Goal: Information Seeking & Learning: Learn about a topic

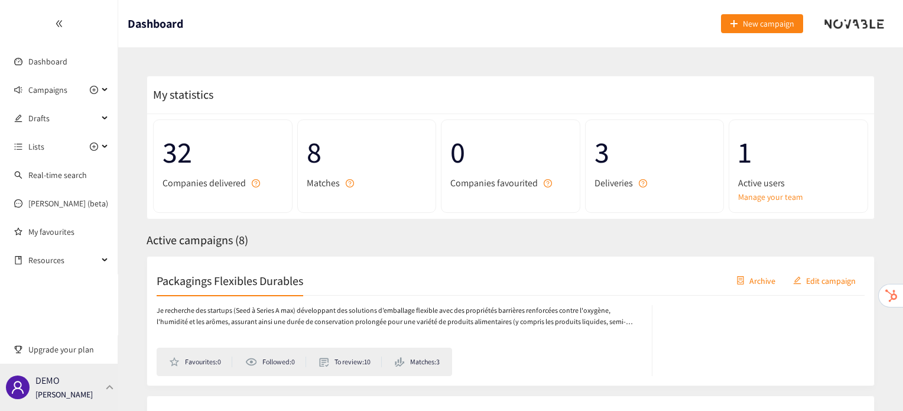
click at [102, 399] on div "DEMO [PERSON_NAME]" at bounding box center [59, 386] width 118 height 47
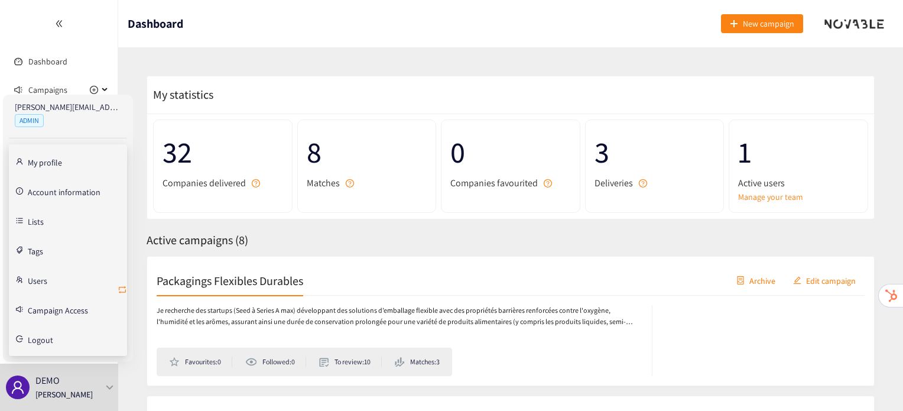
click at [122, 285] on icon "retweet" at bounding box center [122, 289] width 9 height 9
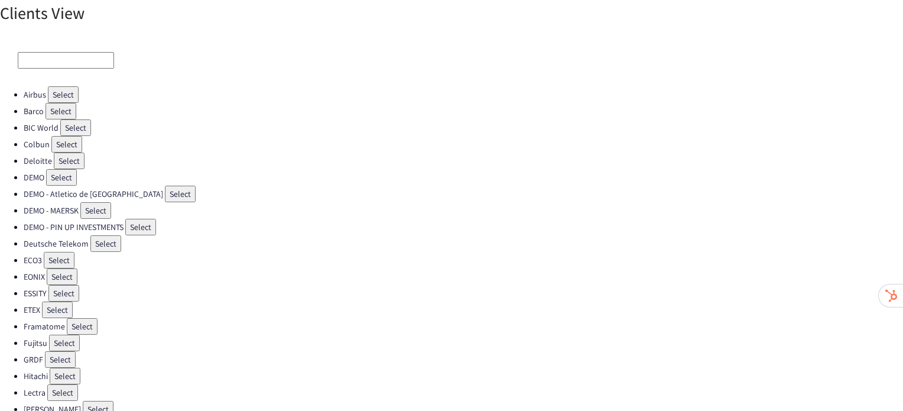
scroll to position [334, 0]
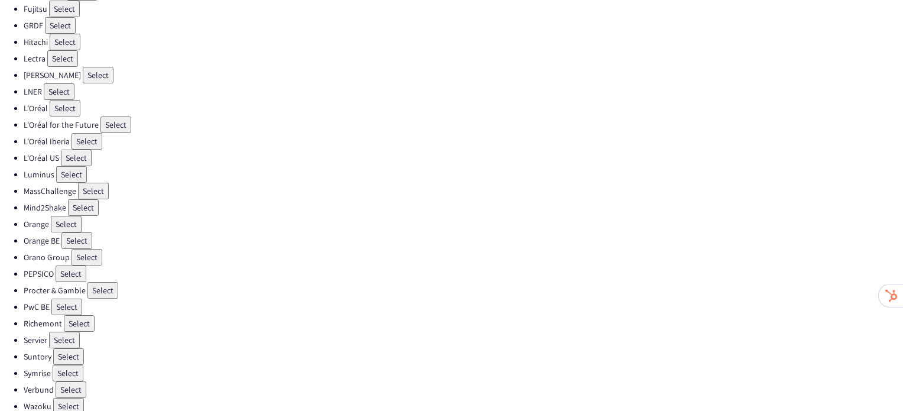
click at [103, 282] on button "Select" at bounding box center [102, 290] width 31 height 17
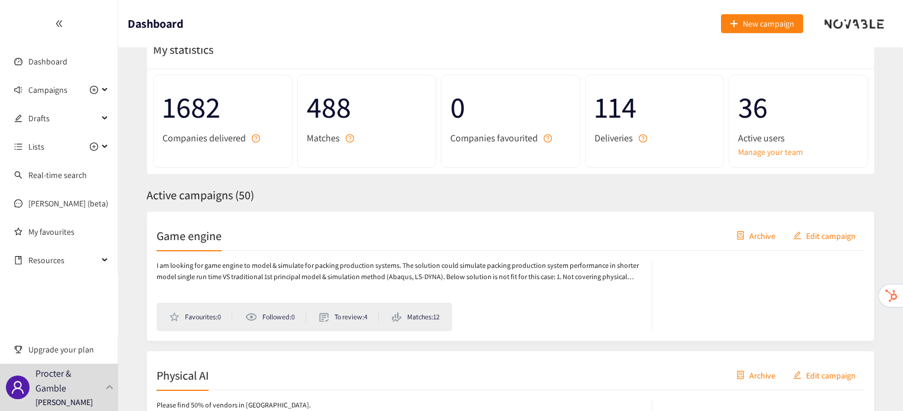
scroll to position [54, 0]
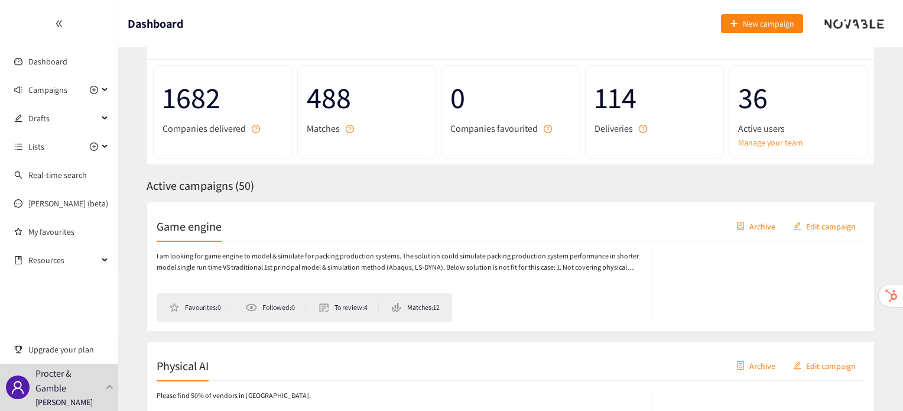
click at [219, 226] on h2 "Game engine" at bounding box center [189, 225] width 65 height 17
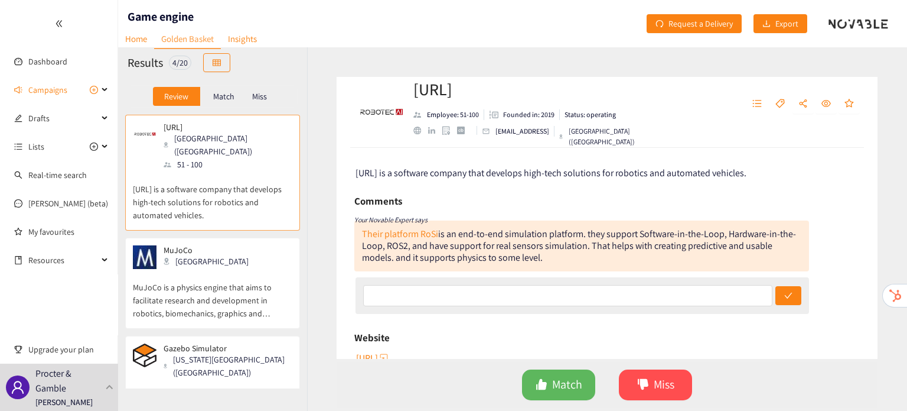
click at [226, 97] on p "Match" at bounding box center [223, 96] width 21 height 9
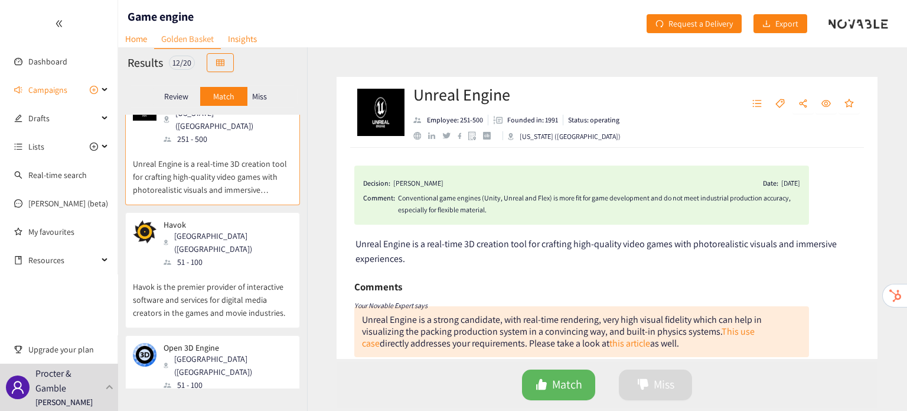
scroll to position [26, 0]
click at [267, 282] on p "Havok is the premier provider of interactive software and services for digital …" at bounding box center [213, 293] width 160 height 51
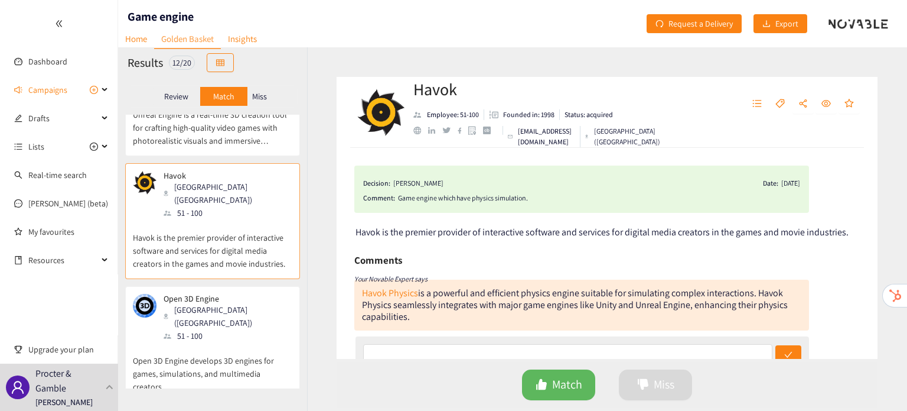
scroll to position [82, 0]
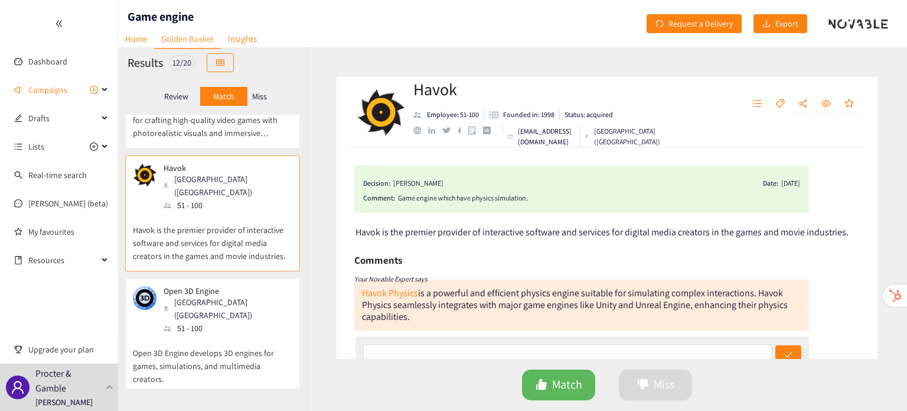
click at [223, 334] on p "Open 3D Engine develops 3D engines for games, simulations, and multimedia creat…" at bounding box center [213, 359] width 160 height 51
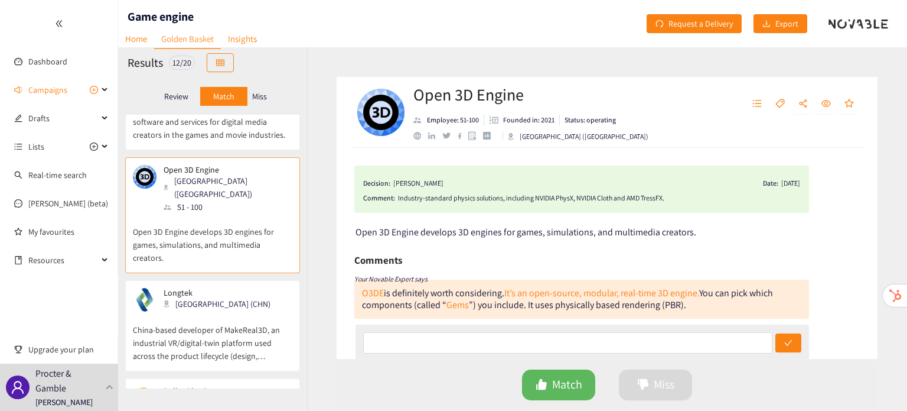
scroll to position [207, 0]
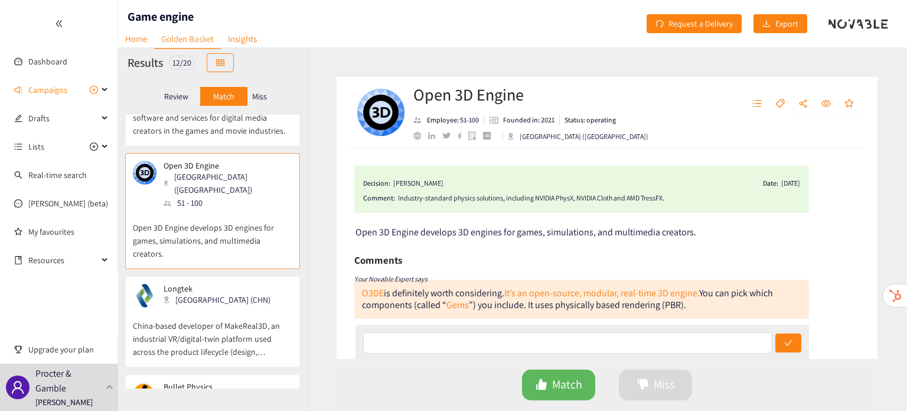
click at [187, 307] on p "China-based developer of MakeReal3D, an industrial VR/digital-twin platform use…" at bounding box center [213, 332] width 160 height 51
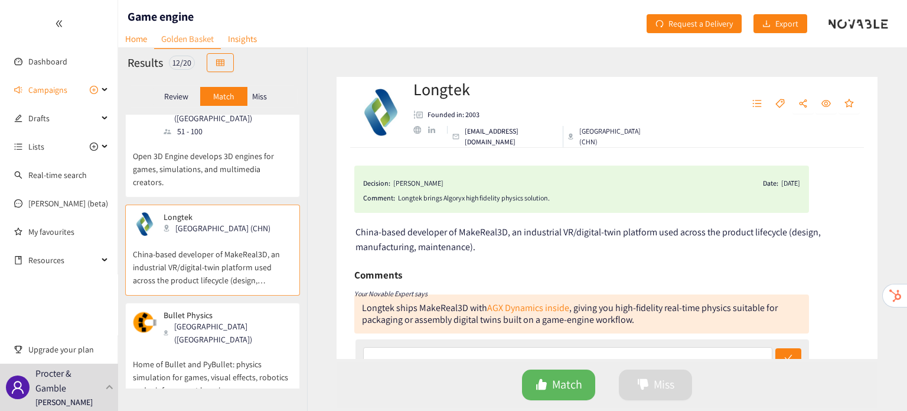
scroll to position [307, 0]
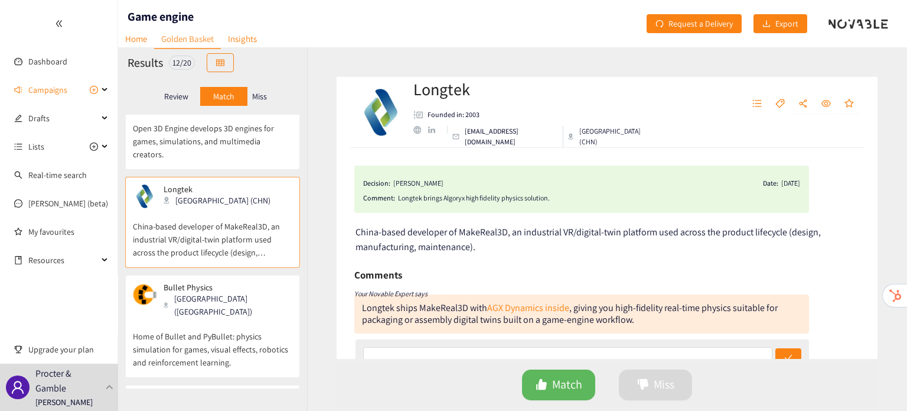
click at [198, 292] on div "[GEOGRAPHIC_DATA] ([GEOGRAPHIC_DATA])" at bounding box center [228, 305] width 128 height 26
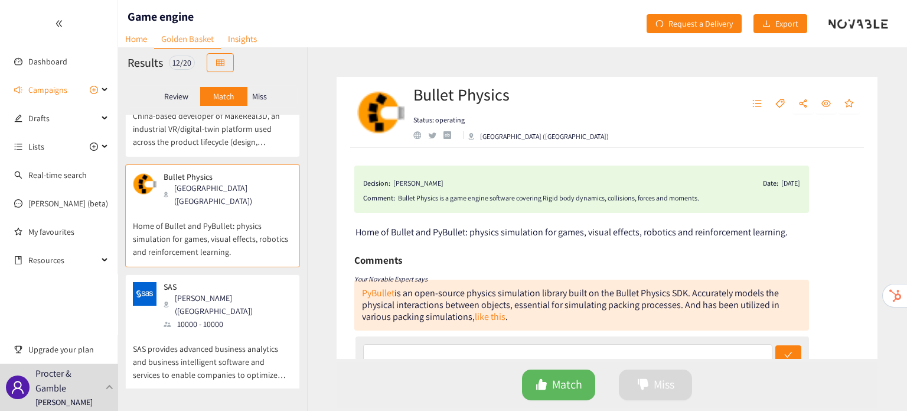
scroll to position [418, 0]
click at [198, 317] on div "10000 - 10000" at bounding box center [228, 323] width 128 height 13
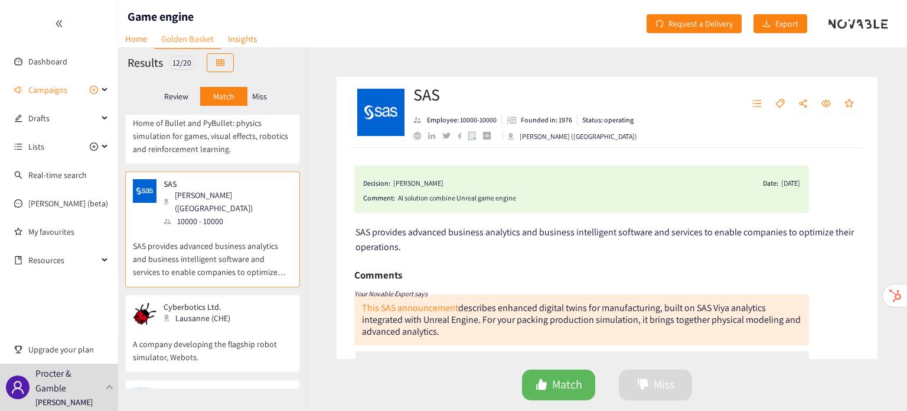
scroll to position [523, 0]
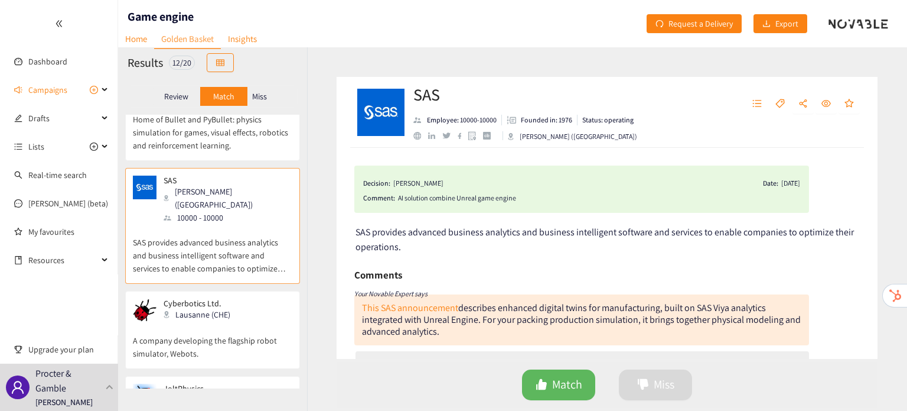
click at [198, 322] on p "A company developing the flagship robot simulator, Webots." at bounding box center [213, 341] width 160 height 38
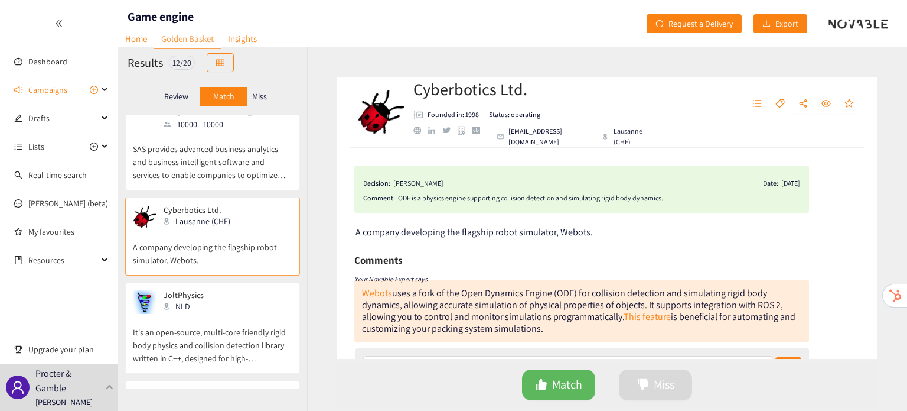
scroll to position [619, 0]
click at [198, 311] on p "It's an open-source, multi-core friendly rigid body physics and collision detec…" at bounding box center [213, 336] width 160 height 51
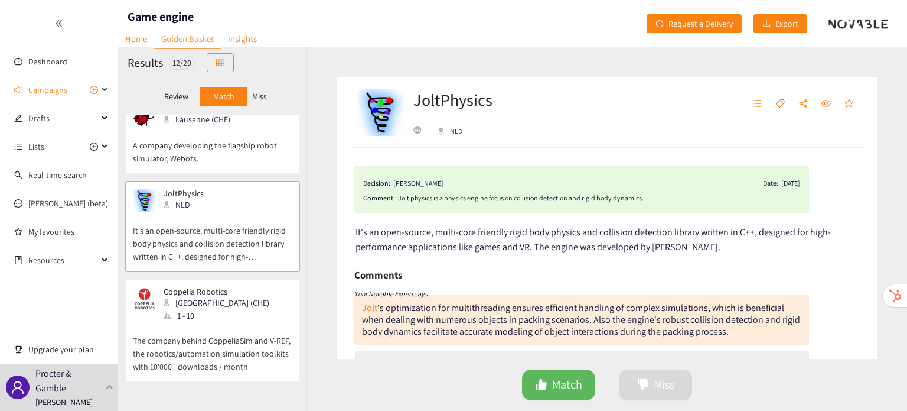
scroll to position [727, 0]
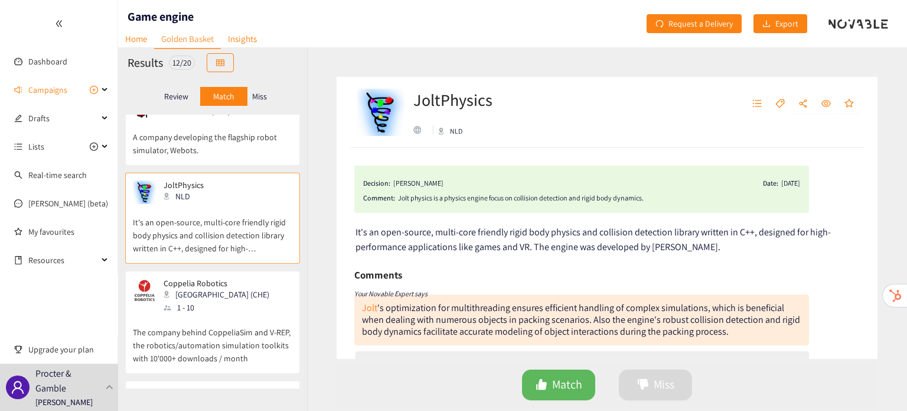
click at [198, 314] on p "The company behind CoppeliaSim and V-REP, the robotics/automation simulation to…" at bounding box center [213, 339] width 160 height 51
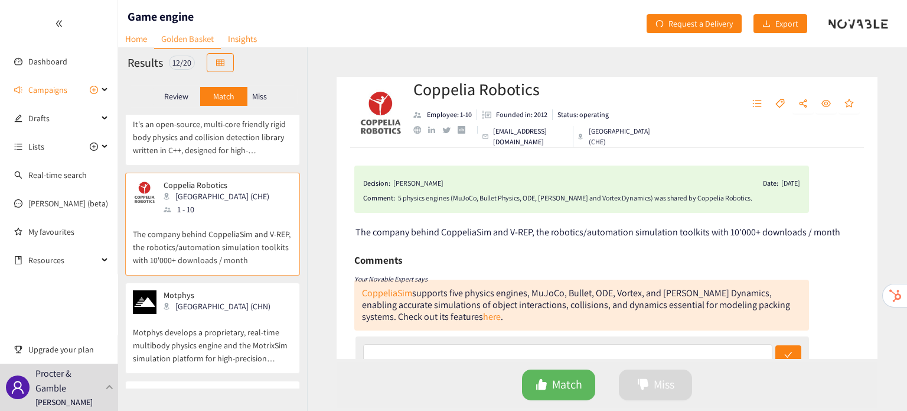
scroll to position [827, 0]
click at [198, 311] on p "Motphys develops a proprietary, real-time multibody physics engine and the Motr…" at bounding box center [213, 336] width 160 height 51
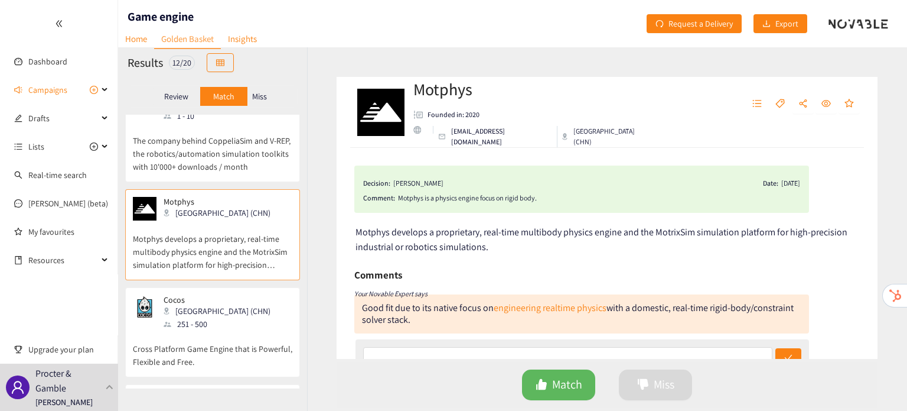
scroll to position [919, 0]
click at [198, 330] on p "Cross Platform Game Engine that is Powerful, Flexible and Free." at bounding box center [213, 349] width 160 height 38
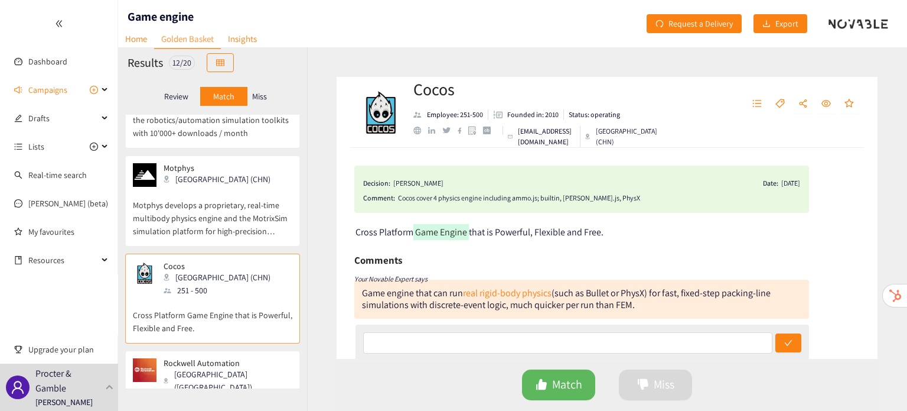
scroll to position [957, 0]
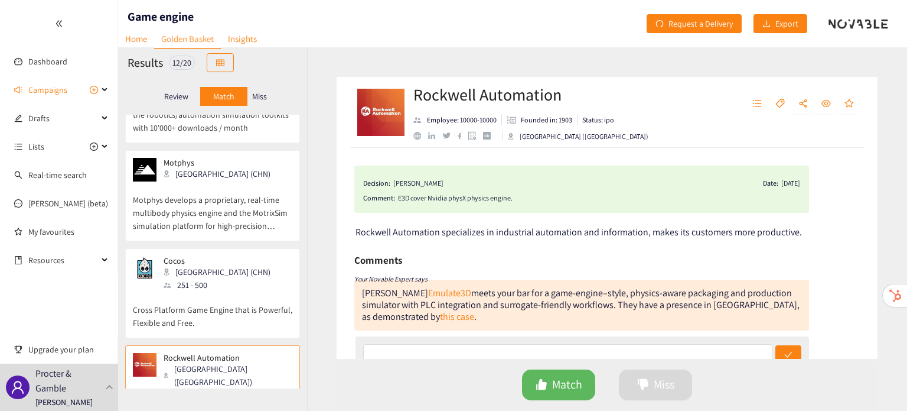
click at [255, 103] on div "Miss" at bounding box center [260, 96] width 25 height 19
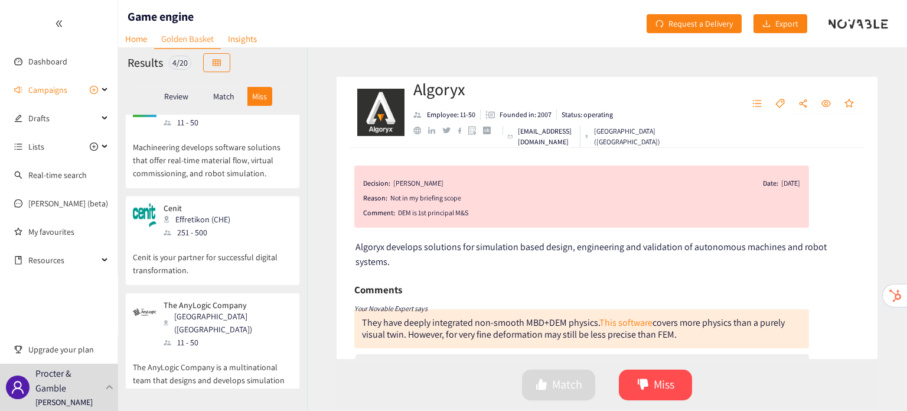
scroll to position [0, 0]
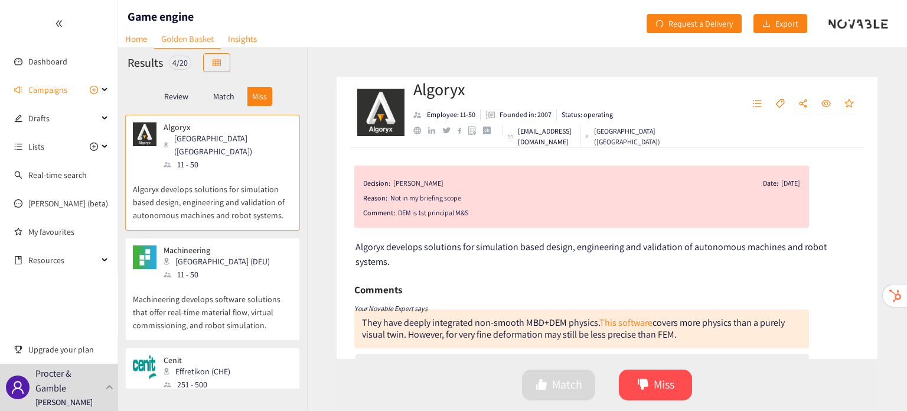
click at [224, 255] on div "[GEOGRAPHIC_DATA] (DEU)" at bounding box center [220, 261] width 113 height 13
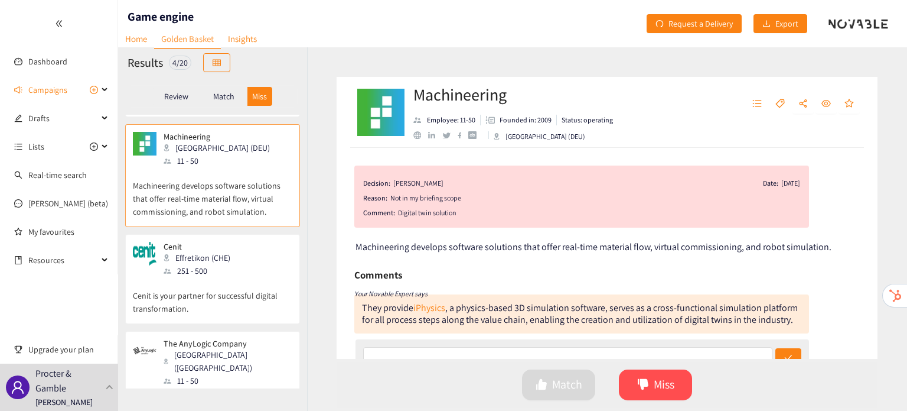
scroll to position [113, 0]
click at [226, 277] on p "Cenit is your partner for successful digital transformation." at bounding box center [213, 296] width 160 height 38
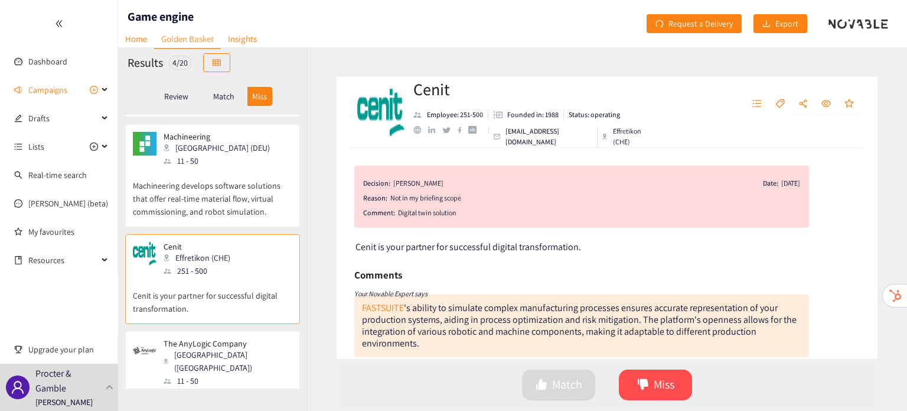
scroll to position [151, 0]
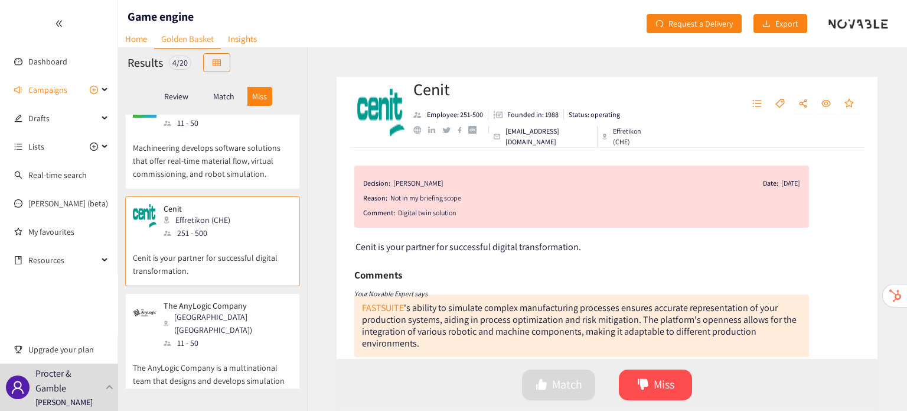
click at [227, 310] on div "[GEOGRAPHIC_DATA] ([GEOGRAPHIC_DATA])" at bounding box center [228, 323] width 128 height 26
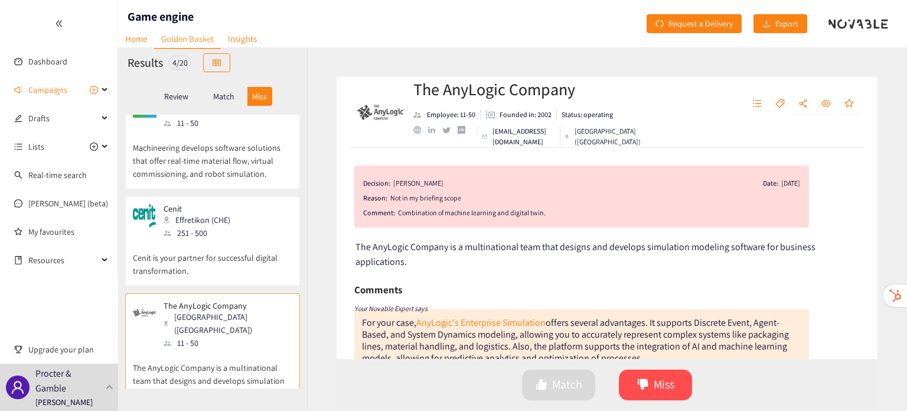
click at [171, 93] on p "Review" at bounding box center [176, 96] width 24 height 9
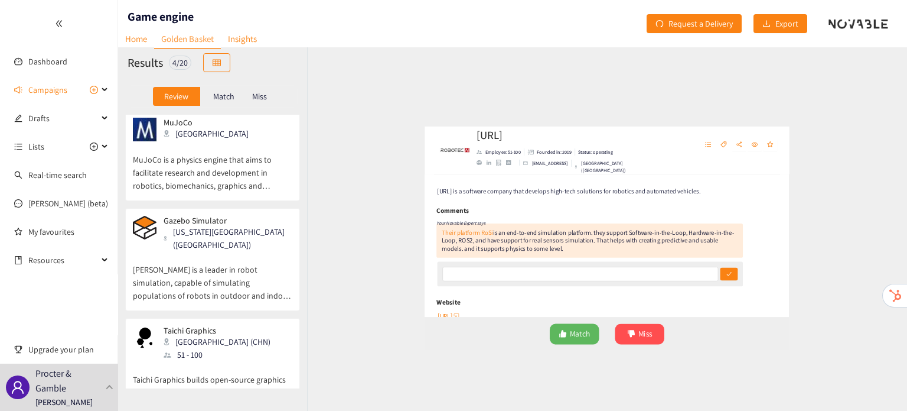
scroll to position [0, 0]
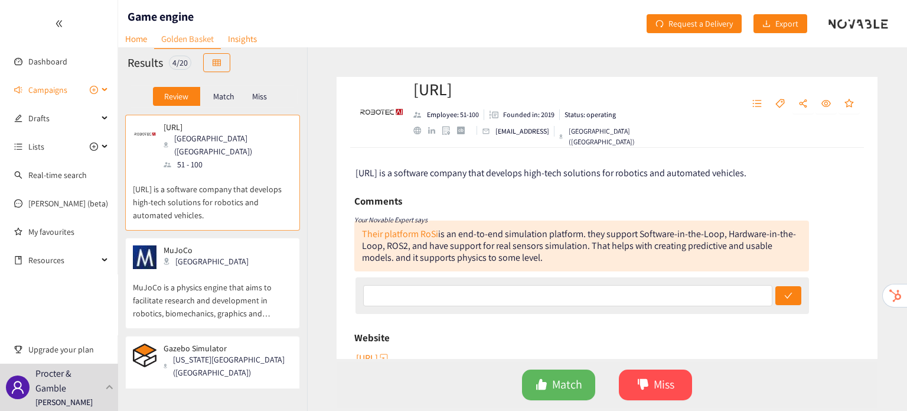
click at [66, 92] on span "Campaigns" at bounding box center [47, 90] width 39 height 24
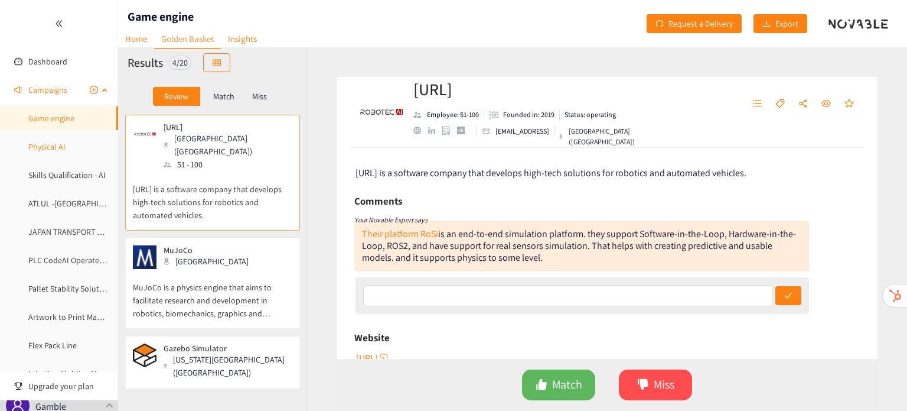
click at [60, 151] on link "Physical AI" at bounding box center [46, 146] width 37 height 11
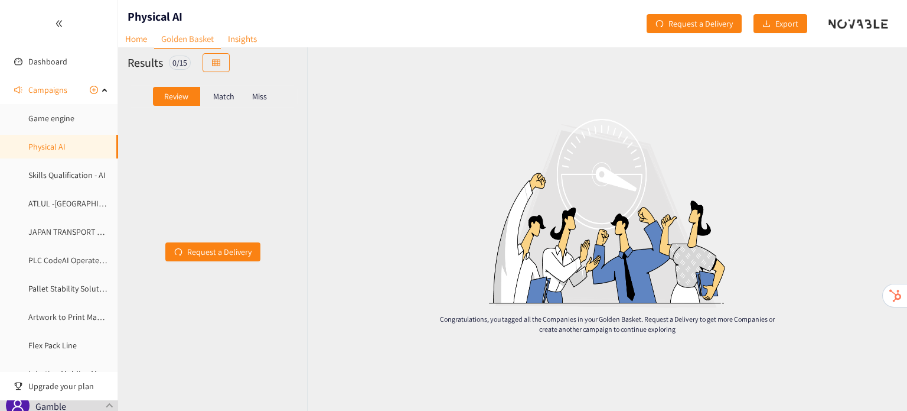
click at [215, 102] on div "Match" at bounding box center [223, 96] width 47 height 19
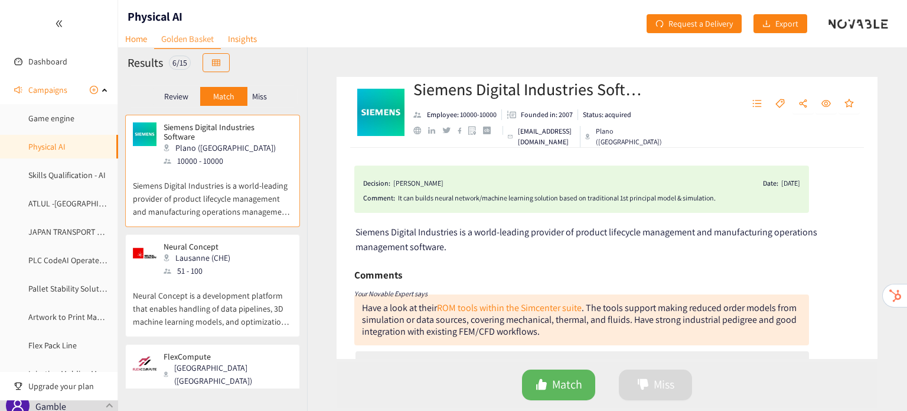
click at [260, 101] on div "Miss" at bounding box center [260, 96] width 25 height 19
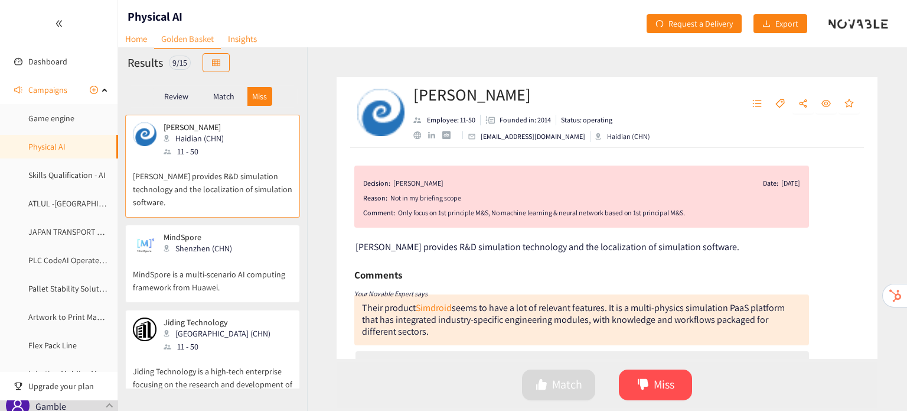
click at [231, 258] on p "MindSpore is a multi-scenario AI computing framework from Huawei." at bounding box center [213, 275] width 160 height 38
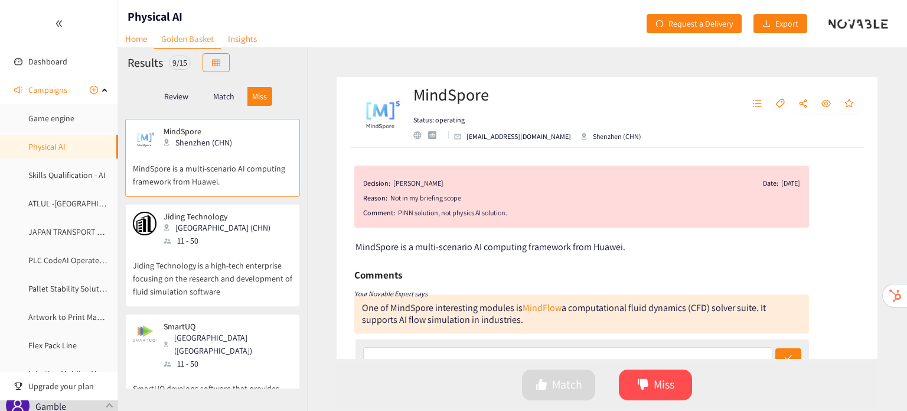
scroll to position [123, 0]
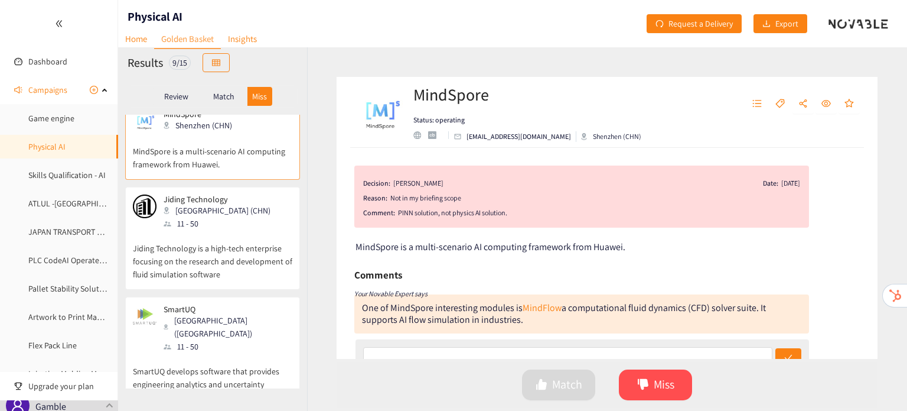
click at [231, 258] on p "Jiding Technology is a high-tech enterprise focusing on the research and develo…" at bounding box center [213, 255] width 160 height 51
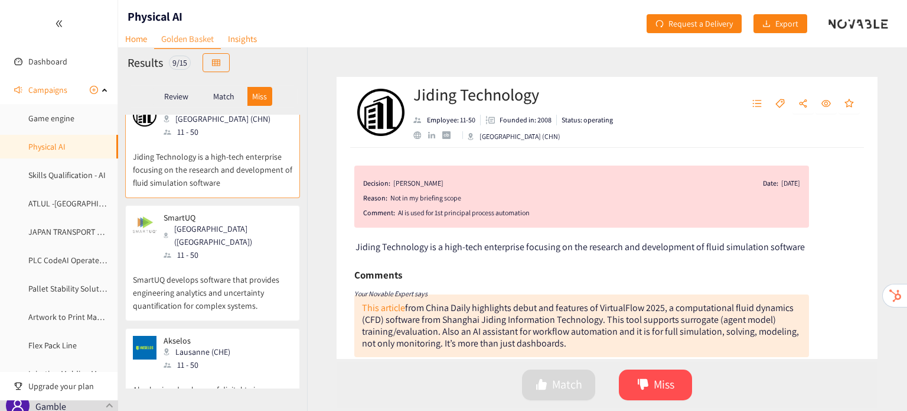
scroll to position [229, 0]
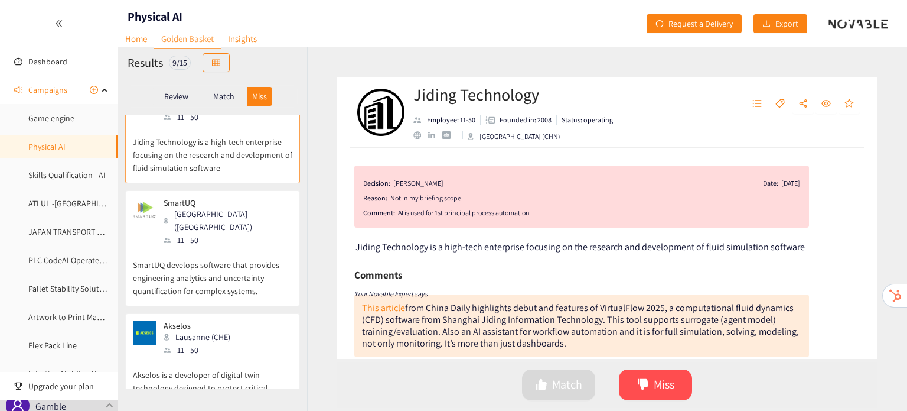
click at [183, 246] on p "SmartUQ develops software that provides engineering analytics and uncertainty q…" at bounding box center [213, 271] width 160 height 51
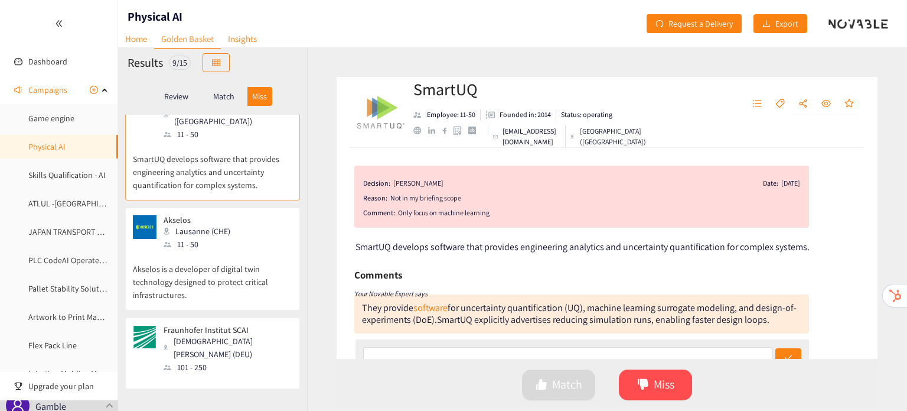
scroll to position [336, 0]
click at [183, 250] on p "Akselos is a developer of digital twin technology designed to protect critical …" at bounding box center [213, 275] width 160 height 51
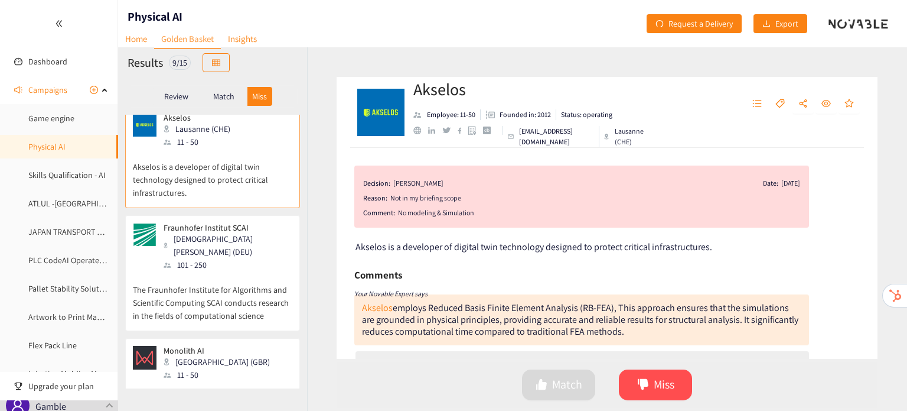
scroll to position [440, 0]
click at [183, 256] on div "101 - 250" at bounding box center [228, 262] width 128 height 13
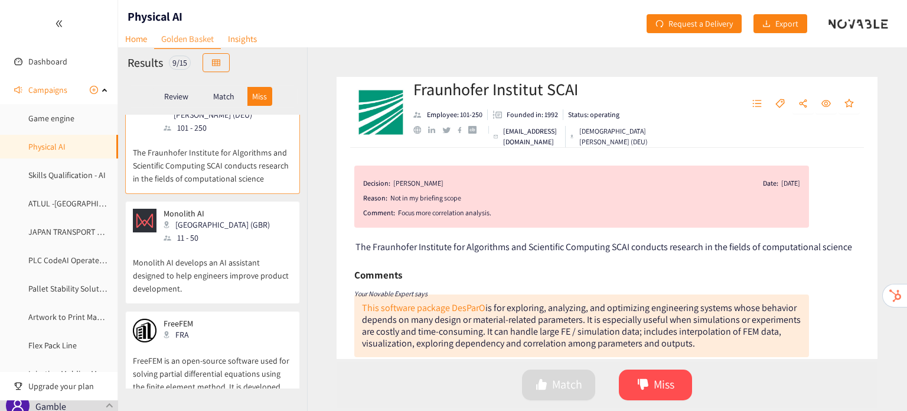
click at [183, 244] on p "Monolith AI develops an AI assistant designed to help engineers improve product…" at bounding box center [213, 269] width 160 height 51
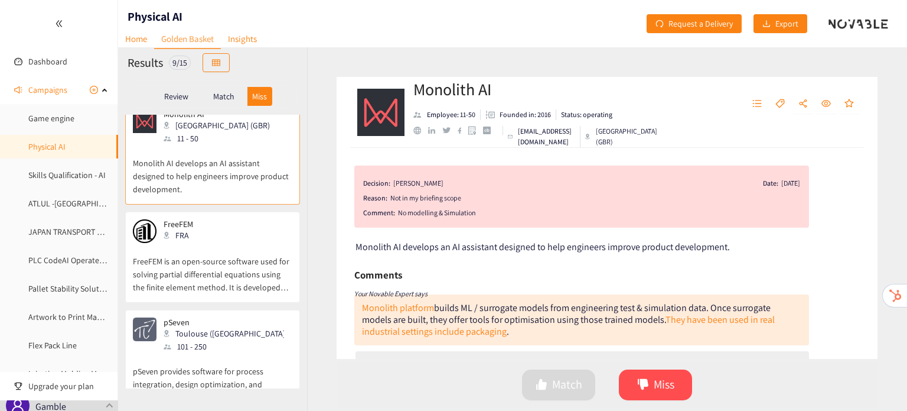
click at [183, 243] on p "FreeFEM is an open-source software used for solving partial differential equati…" at bounding box center [213, 268] width 160 height 51
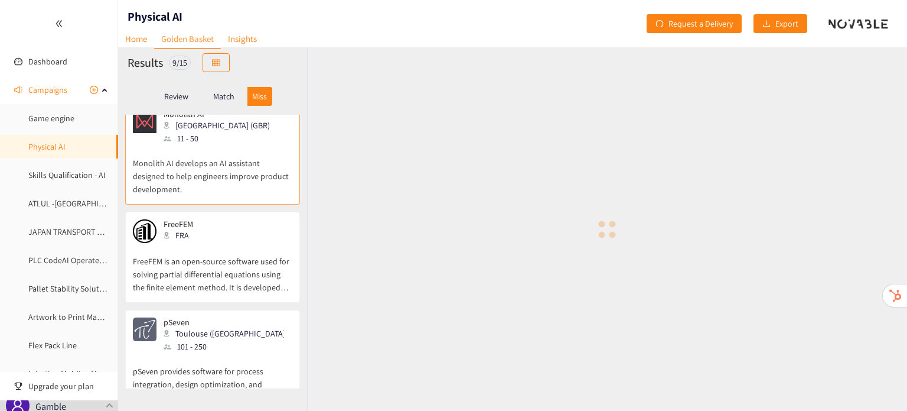
scroll to position [676, 0]
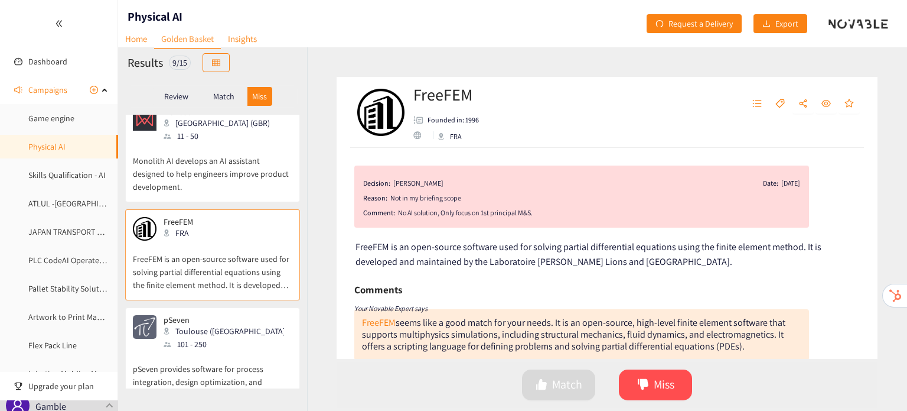
click at [204, 324] on div "Toulouse ([GEOGRAPHIC_DATA])" at bounding box center [228, 330] width 128 height 13
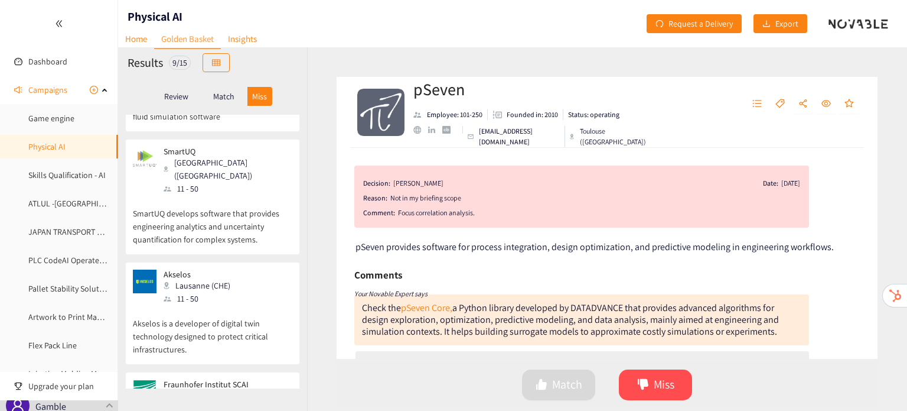
scroll to position [0, 0]
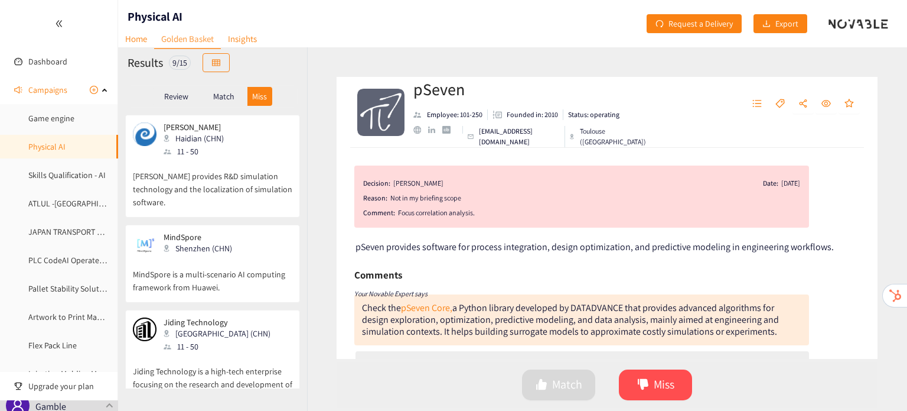
click at [220, 115] on div "[PERSON_NAME] (CHN) 11 - 50 [PERSON_NAME] provides R&D simulation technology an…" at bounding box center [212, 166] width 175 height 103
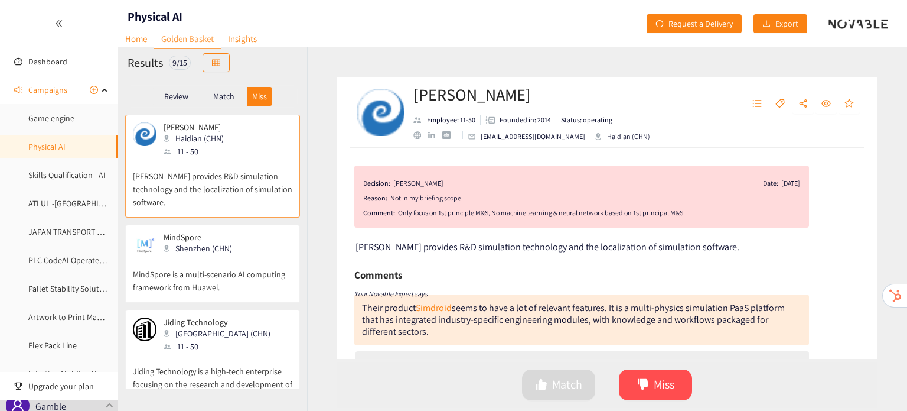
click at [229, 87] on div "Match" at bounding box center [223, 96] width 47 height 19
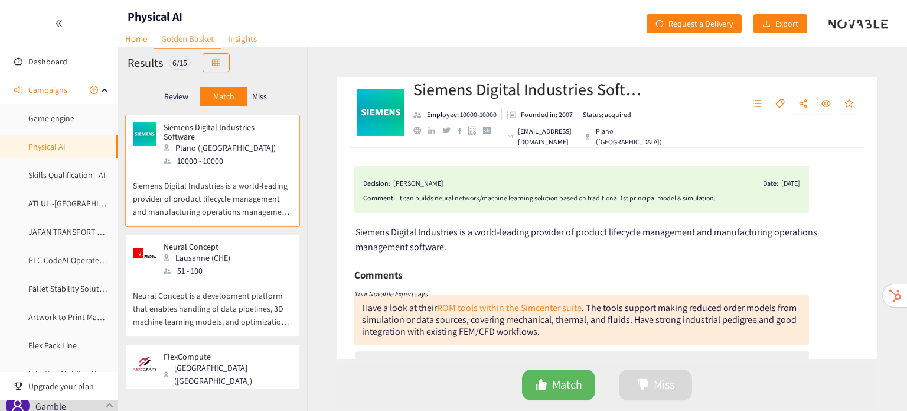
click at [226, 270] on div "51 - 100" at bounding box center [201, 270] width 74 height 13
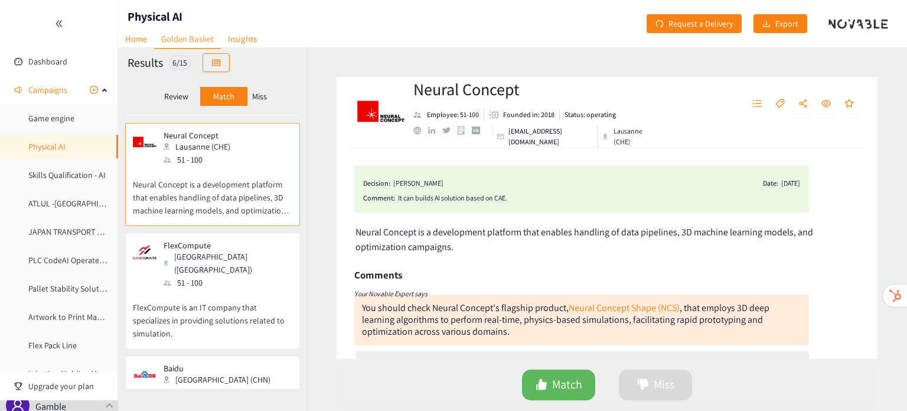
scroll to position [112, 0]
click at [226, 270] on div "FlexCompute [GEOGRAPHIC_DATA] ([GEOGRAPHIC_DATA]) 51 - 100" at bounding box center [213, 263] width 160 height 48
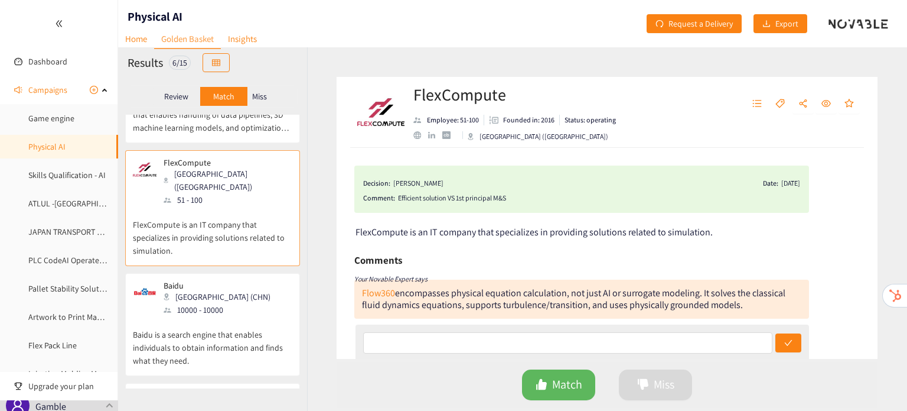
scroll to position [206, 0]
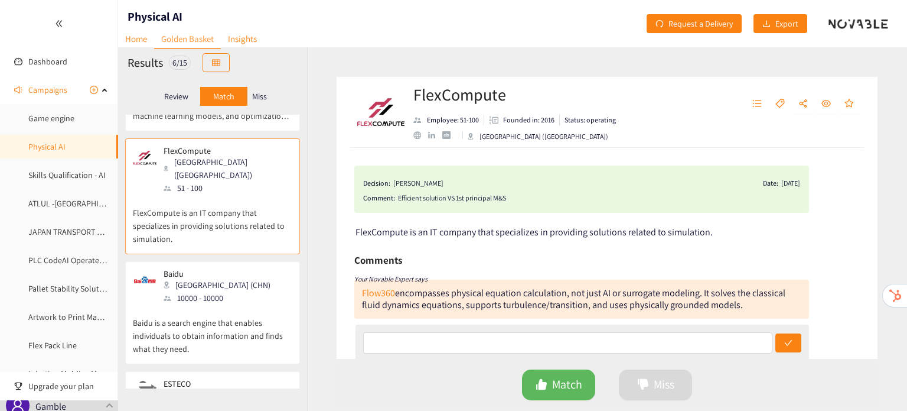
click at [194, 304] on p "Baidu is a search engine that enables individuals to obtain information and fin…" at bounding box center [213, 329] width 160 height 51
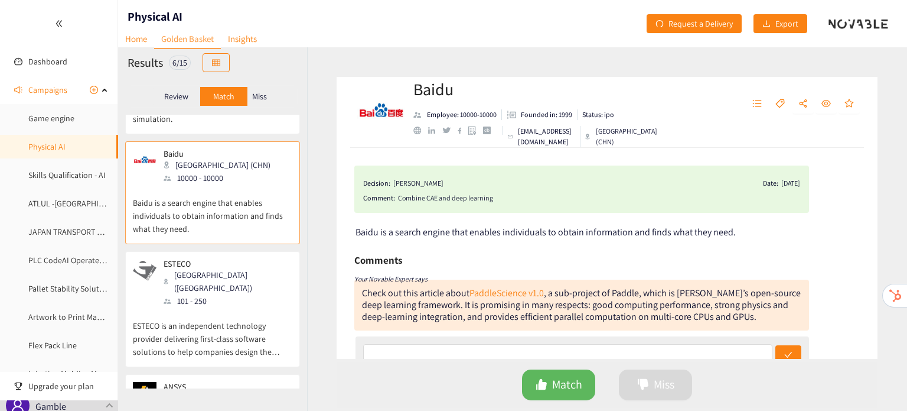
scroll to position [332, 0]
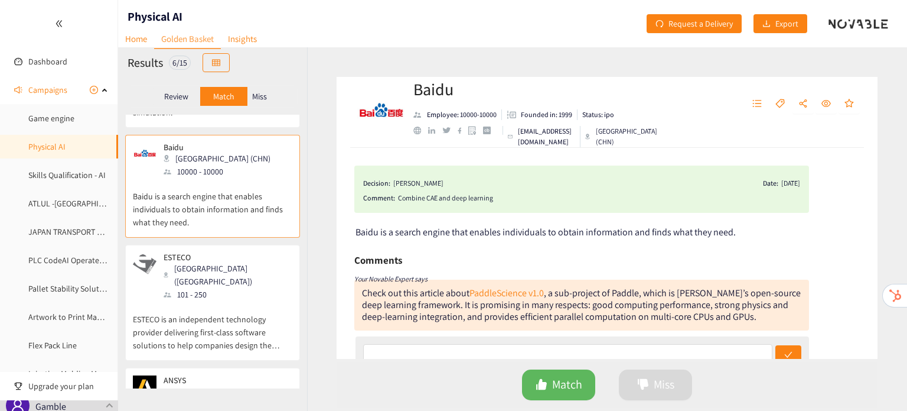
click at [194, 301] on p "ESTECO is an independent technology provider delivering first-class software so…" at bounding box center [213, 326] width 160 height 51
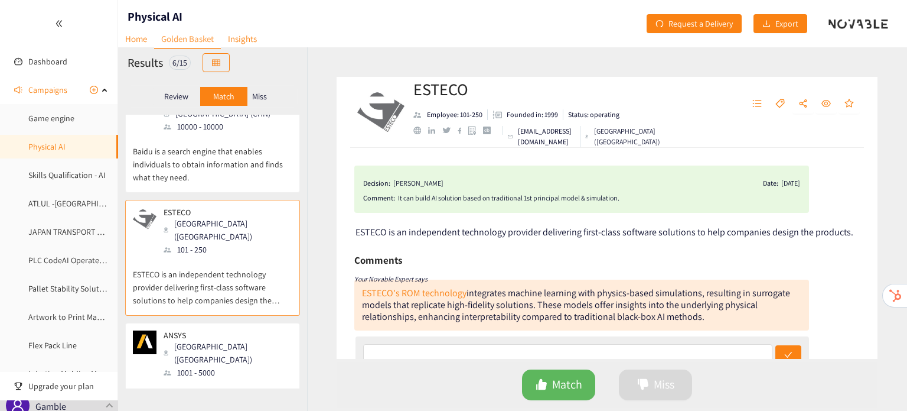
scroll to position [393, 0]
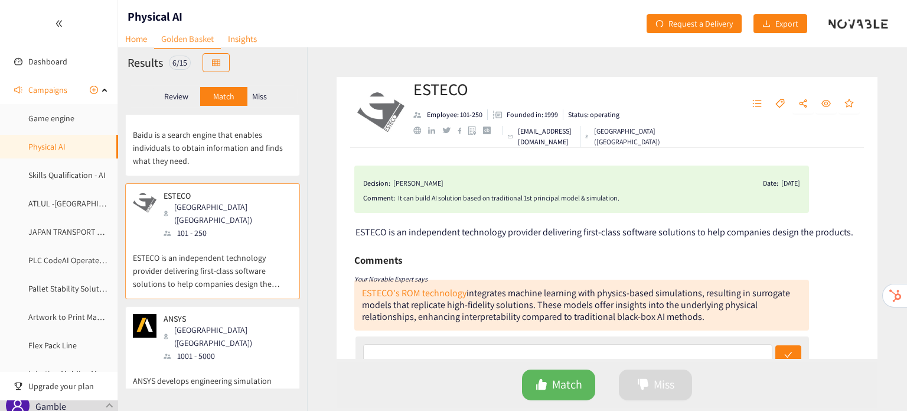
click at [202, 362] on p "ANSYS develops engineering simulation software used to predict how product desi…" at bounding box center [213, 387] width 160 height 51
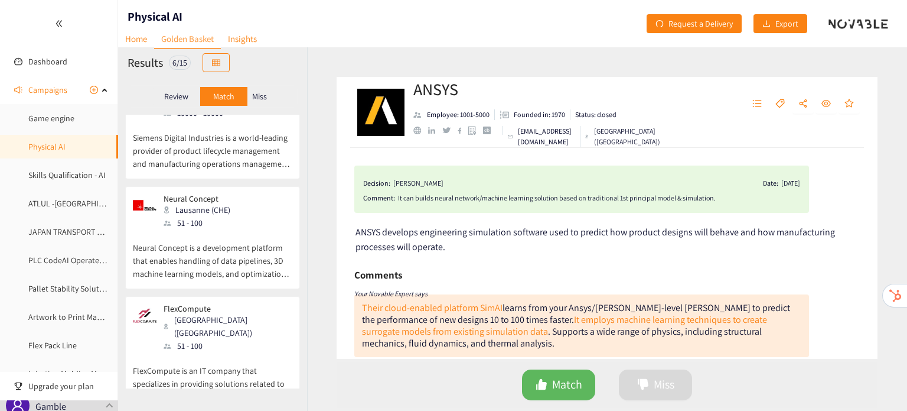
scroll to position [0, 0]
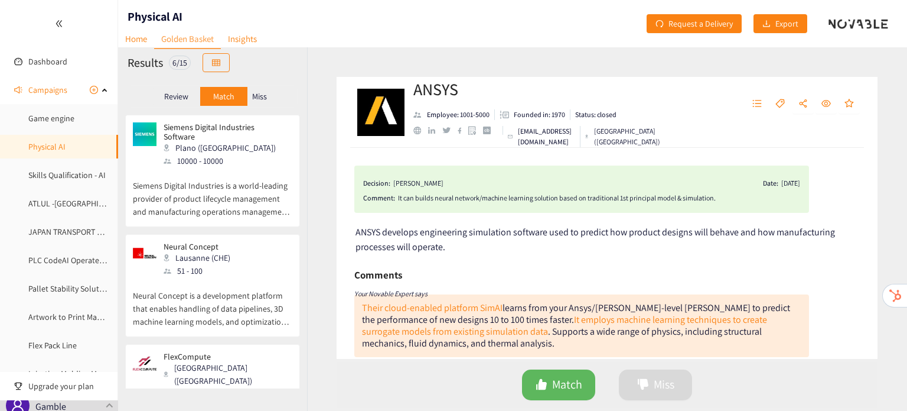
click at [170, 107] on div "Review Match Miss" at bounding box center [213, 96] width 170 height 22
click at [170, 99] on p "Review" at bounding box center [176, 96] width 24 height 9
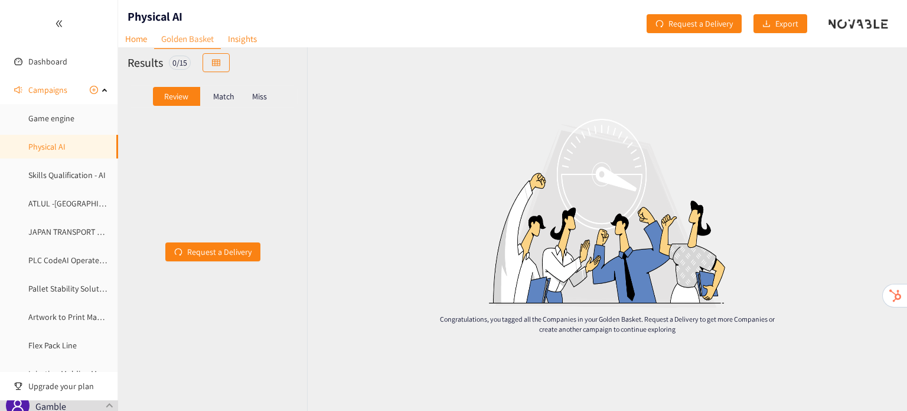
click at [246, 95] on div "Match" at bounding box center [223, 96] width 47 height 19
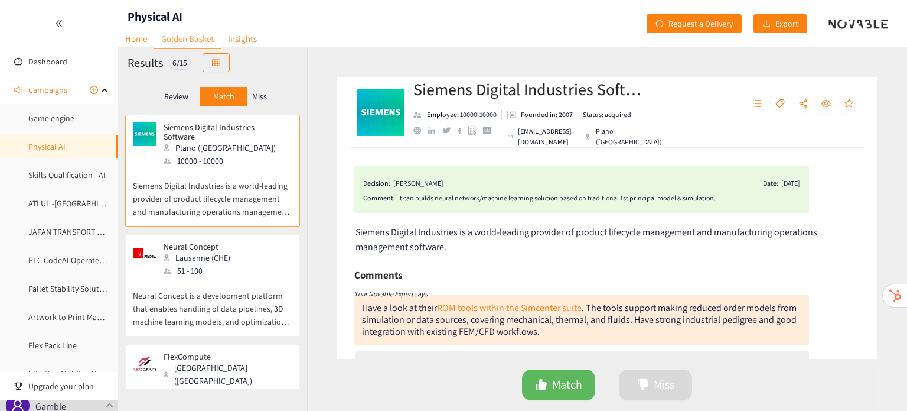
click at [203, 282] on p "Neural Concept is a development platform that enables handling of data pipeline…" at bounding box center [213, 302] width 160 height 51
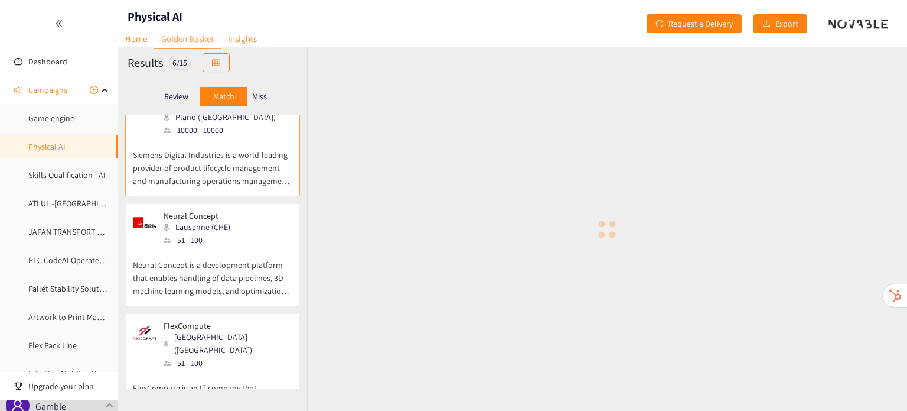
scroll to position [45, 0]
